Goal: Understand process/instructions

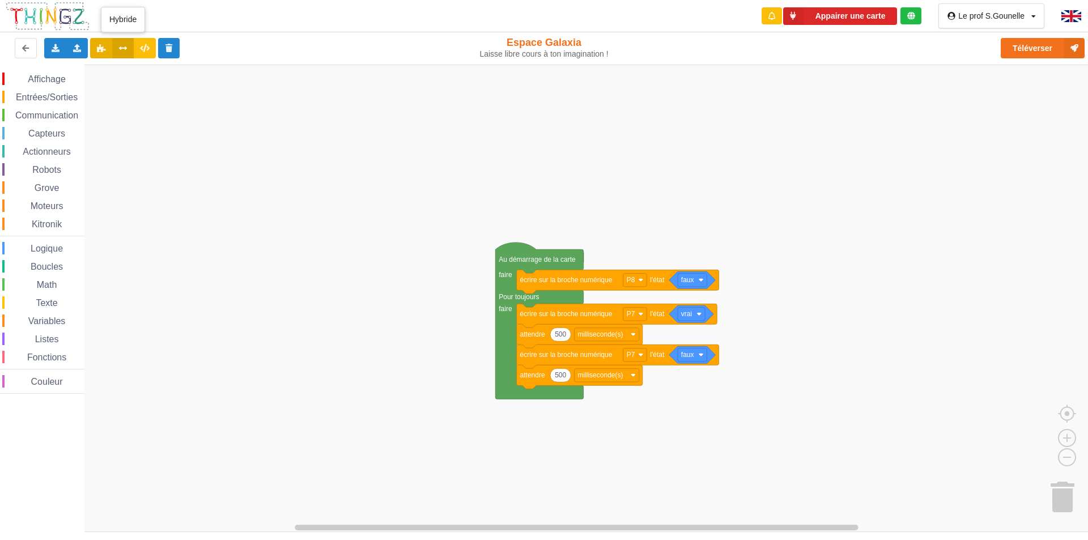
click at [126, 49] on icon at bounding box center [123, 47] width 10 height 7
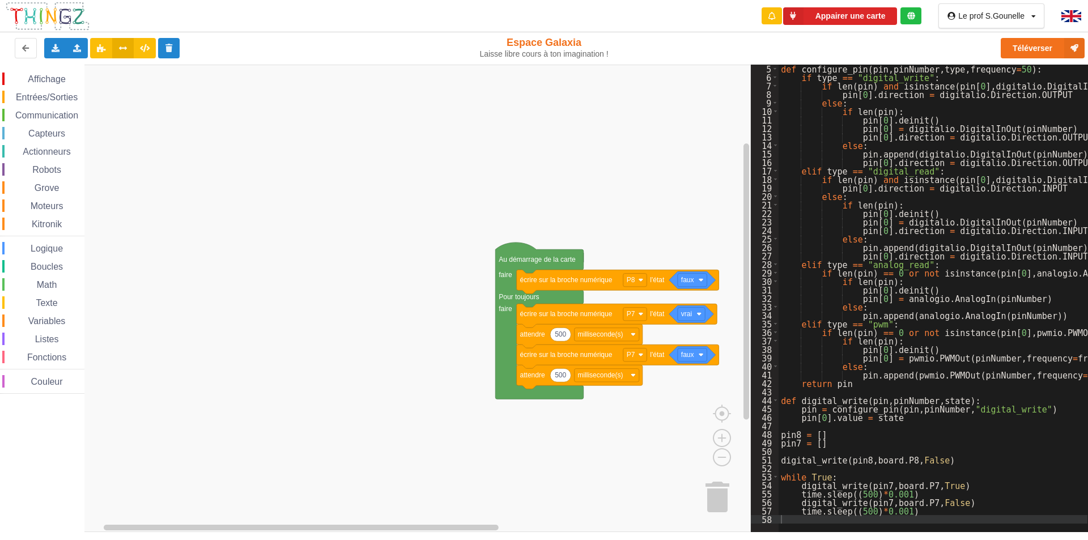
scroll to position [34, 0]
drag, startPoint x: 997, startPoint y: 460, endPoint x: 1039, endPoint y: 472, distance: 43.6
click at [1039, 472] on div "def configure_pin ( pin , pinNumber , type , frequency = 50 ) : if type == "dig…" at bounding box center [989, 303] width 421 height 476
drag, startPoint x: 1042, startPoint y: 154, endPoint x: 850, endPoint y: 156, distance: 192.1
click at [850, 156] on div "def configure_pin ( pin , pinNumber , type , frequency = 50 ) : if type == "dig…" at bounding box center [989, 303] width 421 height 476
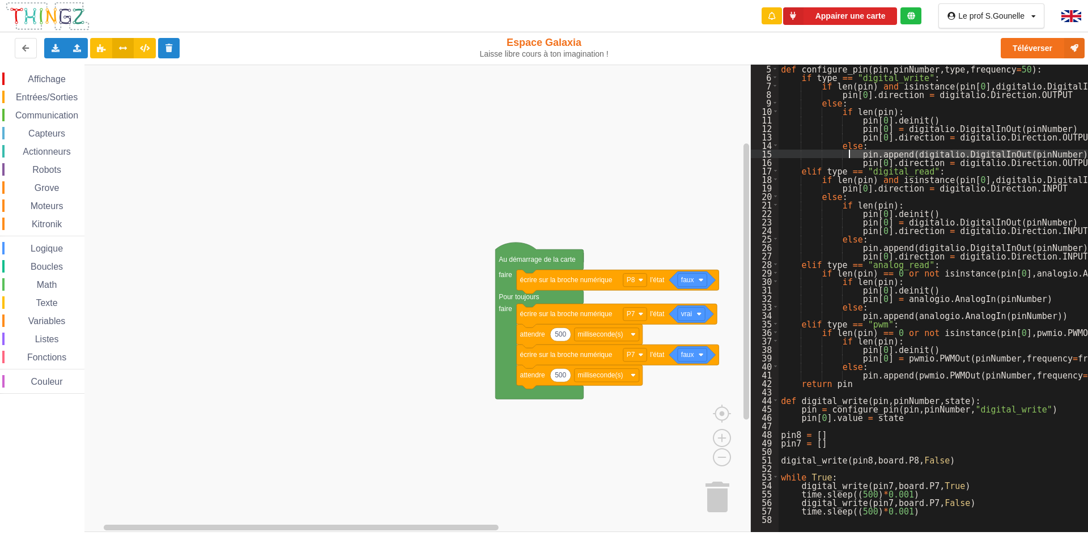
click at [1014, 162] on div "def configure_pin ( pin , pinNumber , type , frequency = 50 ) : if type == "dig…" at bounding box center [989, 303] width 421 height 476
drag, startPoint x: 1034, startPoint y: 162, endPoint x: 850, endPoint y: 153, distance: 184.4
click at [850, 153] on div "def configure_pin ( pin , pinNumber , type , frequency = 50 ) : if type == "dig…" at bounding box center [989, 303] width 421 height 476
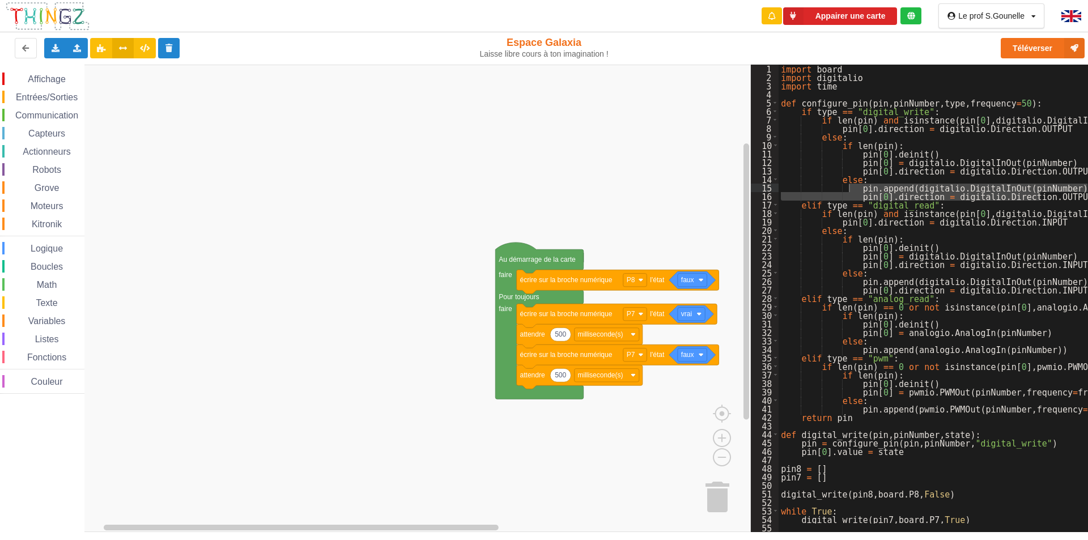
scroll to position [0, 0]
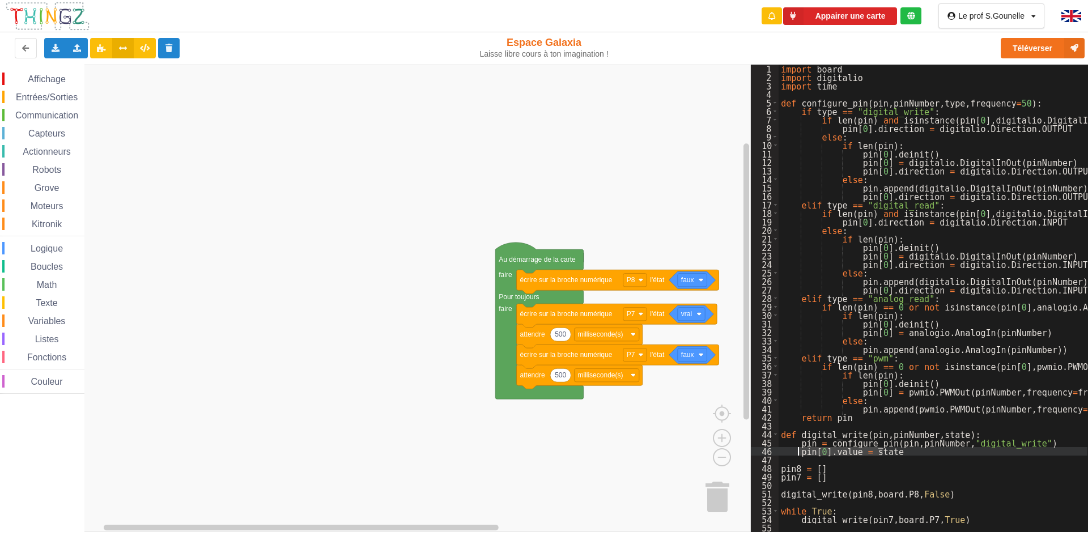
drag, startPoint x: 886, startPoint y: 455, endPoint x: 800, endPoint y: 448, distance: 86.4
click at [800, 448] on div "import board import digitalio import time def configure_pin ( pin , pinNumber ,…" at bounding box center [989, 303] width 421 height 476
